Goal: Task Accomplishment & Management: Manage account settings

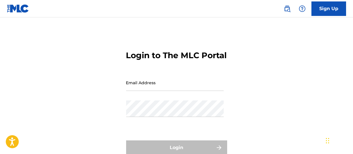
click at [159, 91] on input "Email Address" at bounding box center [175, 82] width 98 height 16
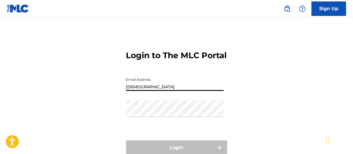
type input "[EMAIL_ADDRESS][DOMAIN_NAME]"
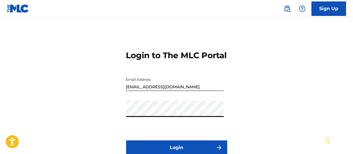
scroll to position [29, 0]
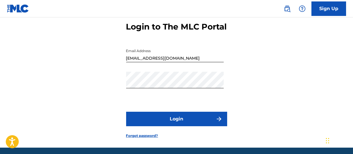
click at [188, 126] on button "Login" at bounding box center [176, 118] width 101 height 14
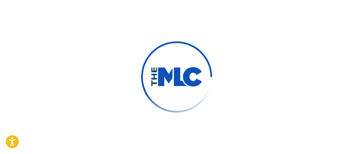
scroll to position [30, 0]
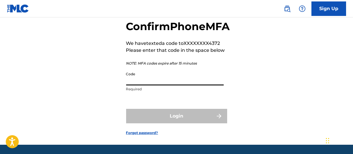
click at [160, 85] on input "Code" at bounding box center [175, 77] width 98 height 16
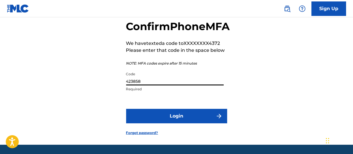
type input "423858"
click at [126, 109] on button "Login" at bounding box center [176, 116] width 101 height 14
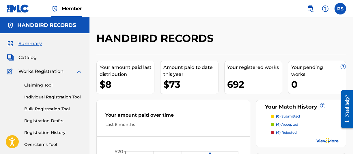
click at [281, 40] on div "HANDBIRD RECORDS" at bounding box center [192, 40] width 192 height 17
click at [341, 10] on label at bounding box center [341, 9] width 12 height 12
click at [340, 9] on input "[PERSON_NAME] [PERSON_NAME] [EMAIL_ADDRESS][DOMAIN_NAME] Notification Preferenc…" at bounding box center [340, 9] width 0 height 0
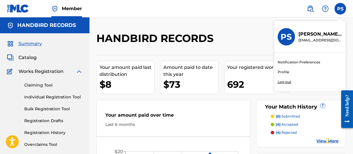
click at [283, 81] on p "Log out" at bounding box center [285, 81] width 14 height 5
click at [340, 9] on input "[PERSON_NAME] [PERSON_NAME] [EMAIL_ADDRESS][DOMAIN_NAME] Notification Preferenc…" at bounding box center [340, 9] width 0 height 0
